Goal: Obtain resource: Obtain resource

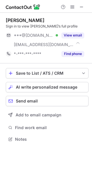
scroll to position [135, 92]
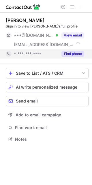
click at [72, 54] on button "Find phone" at bounding box center [73, 54] width 23 height 6
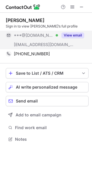
click at [78, 34] on button "View email" at bounding box center [73, 35] width 23 height 6
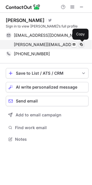
click at [82, 44] on span at bounding box center [81, 44] width 5 height 5
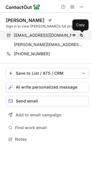
click at [80, 35] on span at bounding box center [81, 35] width 5 height 5
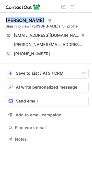
drag, startPoint x: 40, startPoint y: 19, endPoint x: 7, endPoint y: 19, distance: 32.6
click at [7, 19] on div "Ronald Gdovic Visit Twitter profile" at bounding box center [47, 20] width 83 height 6
copy div "Ronald Gdovic"
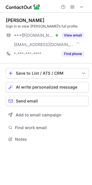
scroll to position [135, 92]
